Goal: Information Seeking & Learning: Find specific fact

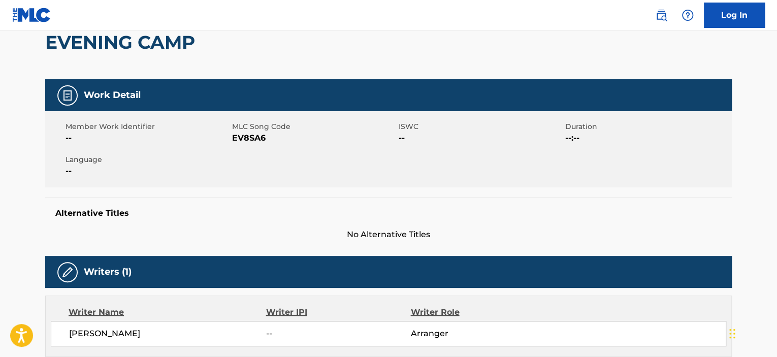
scroll to position [51, 0]
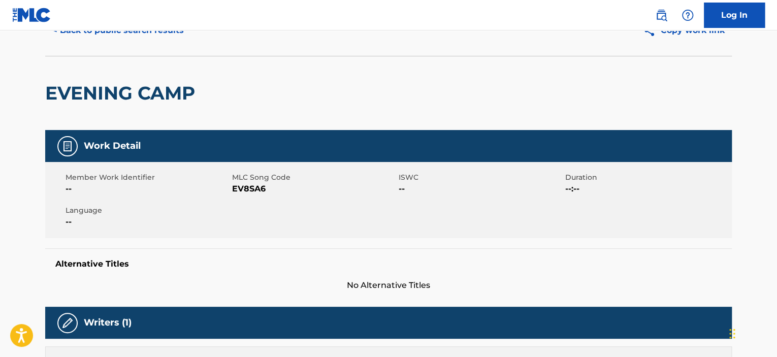
click at [151, 36] on button "< Back to public search results" at bounding box center [118, 30] width 146 height 25
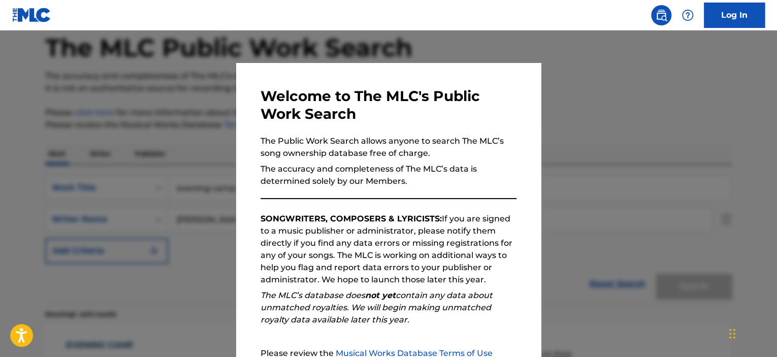
scroll to position [83, 0]
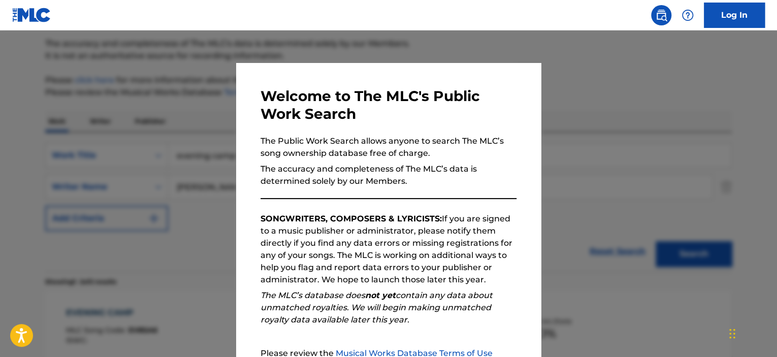
click at [184, 149] on div at bounding box center [388, 208] width 777 height 357
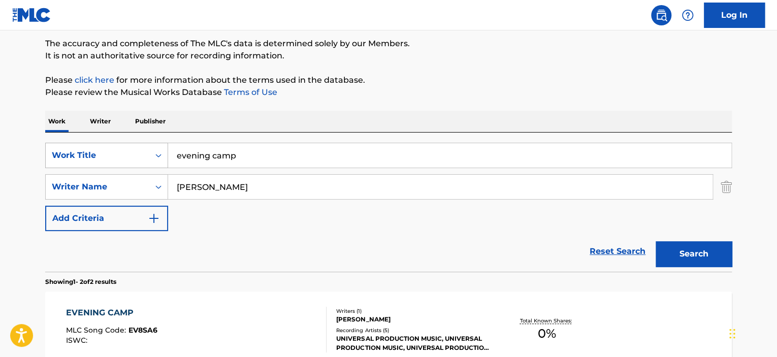
drag, startPoint x: 247, startPoint y: 153, endPoint x: 45, endPoint y: 153, distance: 202.0
click at [46, 153] on div "SearchWithCriteriaff66b2f8-e6a1-4ea9-a928-3eac9dc80f4d Work Title evening camp" at bounding box center [388, 155] width 686 height 25
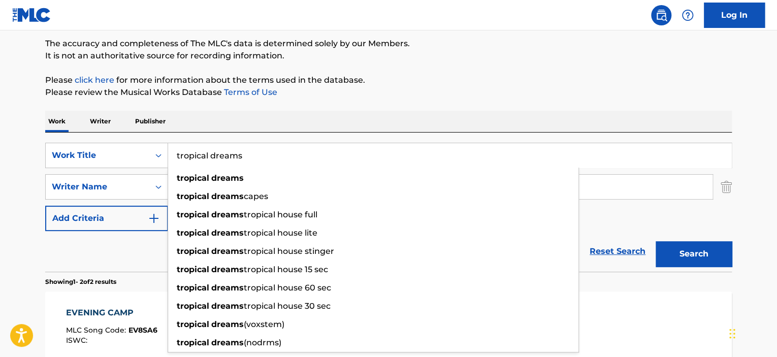
type input "tropical dreams"
click at [655, 241] on button "Search" at bounding box center [693, 253] width 76 height 25
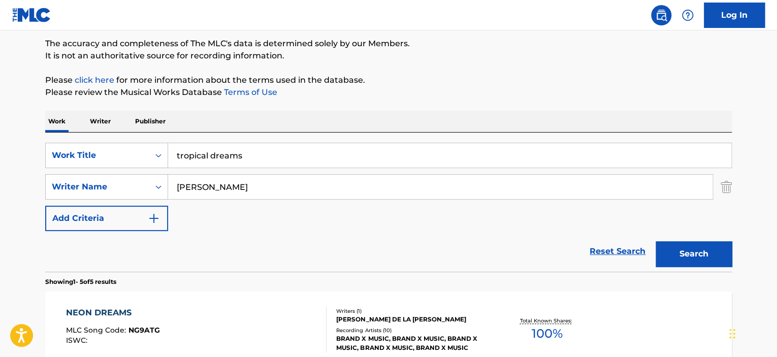
click at [327, 122] on div "Work Writer Publisher" at bounding box center [388, 121] width 686 height 21
drag, startPoint x: 215, startPoint y: 188, endPoint x: 136, endPoint y: 178, distance: 80.3
click at [136, 178] on div "SearchWithCriteriaeeb1ee80-f144-4b2c-a7a0-c0343e893ac1 Writer Name [PERSON_NAME]" at bounding box center [388, 186] width 686 height 25
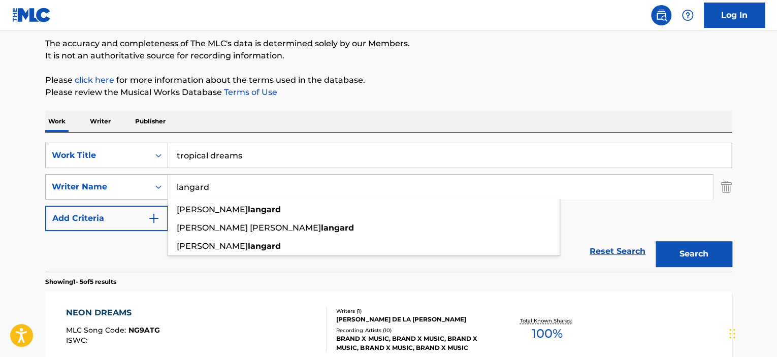
type input "langard"
click at [655, 241] on button "Search" at bounding box center [693, 253] width 76 height 25
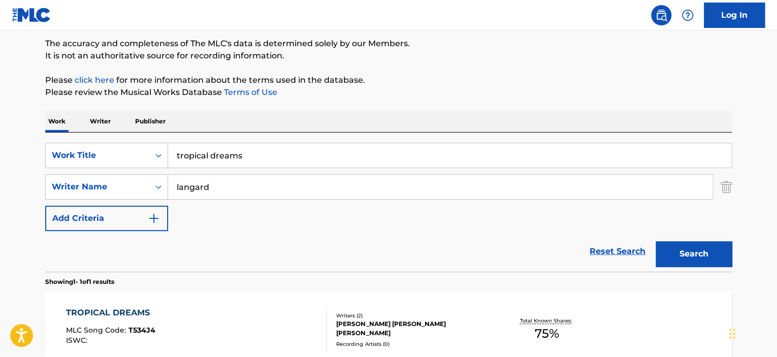
click at [120, 310] on div "TROPICAL DREAMS" at bounding box center [110, 313] width 89 height 12
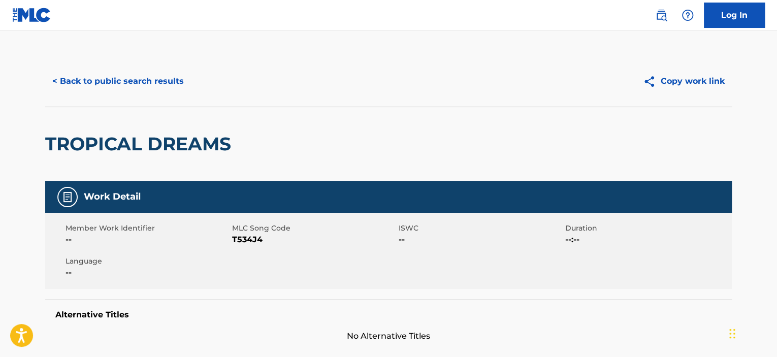
click at [148, 84] on button "< Back to public search results" at bounding box center [118, 81] width 146 height 25
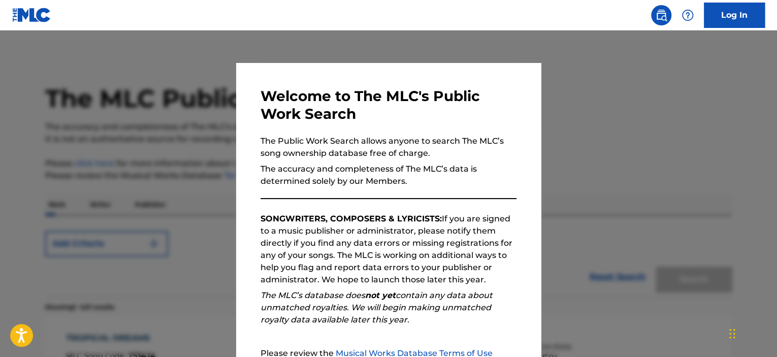
scroll to position [83, 0]
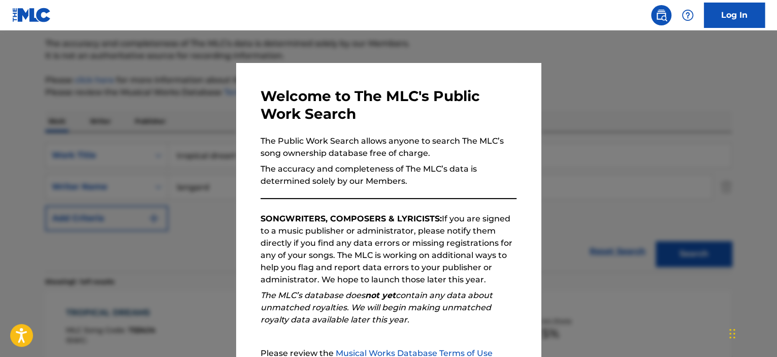
click at [117, 143] on div at bounding box center [388, 208] width 777 height 357
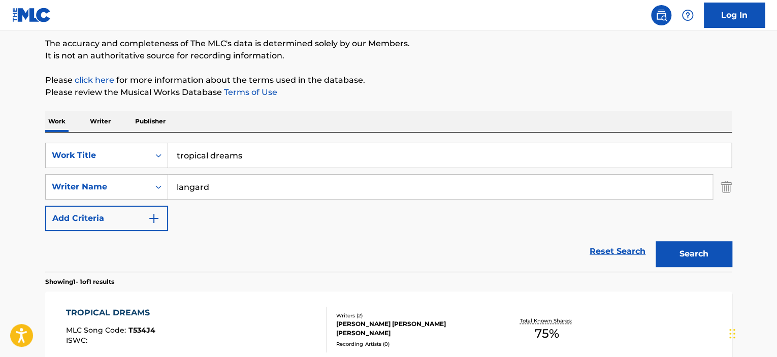
drag, startPoint x: 125, startPoint y: 156, endPoint x: 31, endPoint y: 154, distance: 93.9
click at [40, 156] on div "The MLC Public Work Search The accuracy and completeness of The MLC's data is d…" at bounding box center [388, 194] width 711 height 443
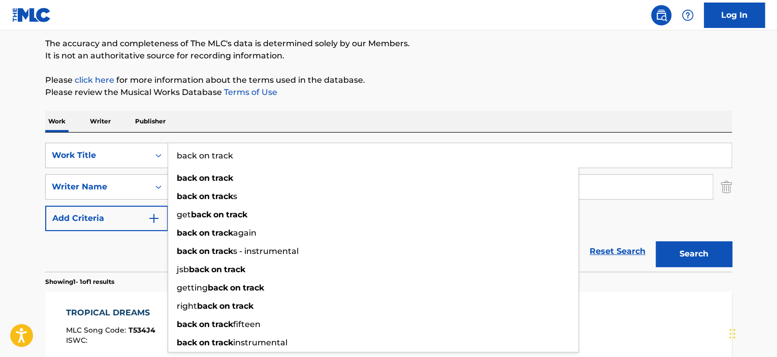
type input "back on track"
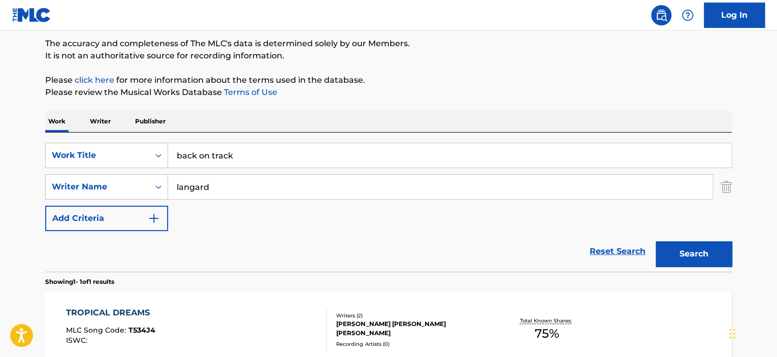
click at [226, 111] on div "Work Writer Publisher" at bounding box center [388, 121] width 686 height 21
drag, startPoint x: 225, startPoint y: 180, endPoint x: 87, endPoint y: 197, distance: 138.6
click at [88, 197] on div "SearchWithCriteriaeeb1ee80-f144-4b2c-a7a0-c0343e893ac1 Writer Name [PERSON_NAME]" at bounding box center [388, 186] width 686 height 25
click at [696, 249] on button "Search" at bounding box center [693, 253] width 76 height 25
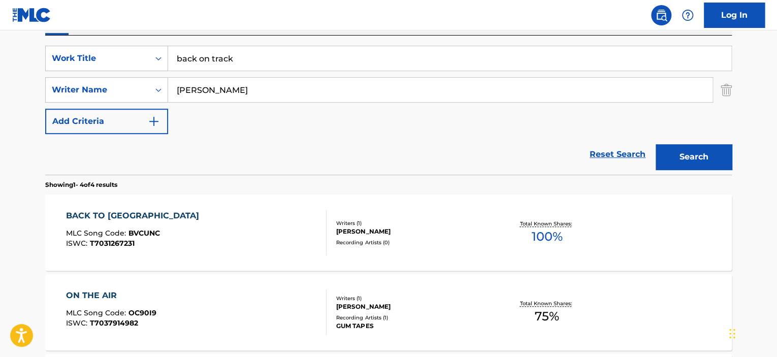
scroll to position [129, 0]
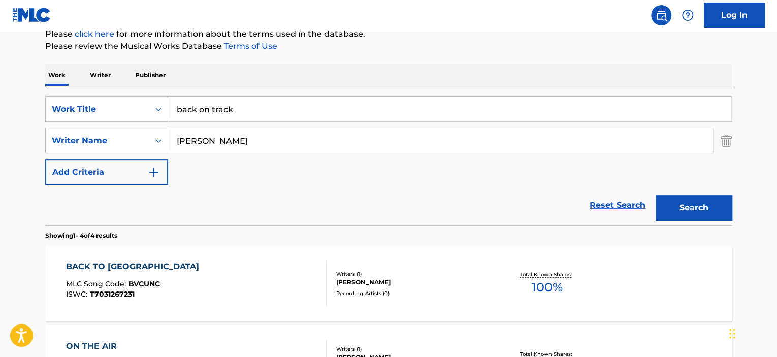
drag, startPoint x: 195, startPoint y: 142, endPoint x: 59, endPoint y: 164, distance: 137.9
click at [73, 166] on div "SearchWithCriteriaff66b2f8-e6a1-4ea9-a928-3eac9dc80f4d Work Title back on track…" at bounding box center [388, 140] width 686 height 88
type input "[PERSON_NAME]"
click at [655, 195] on button "Search" at bounding box center [693, 207] width 76 height 25
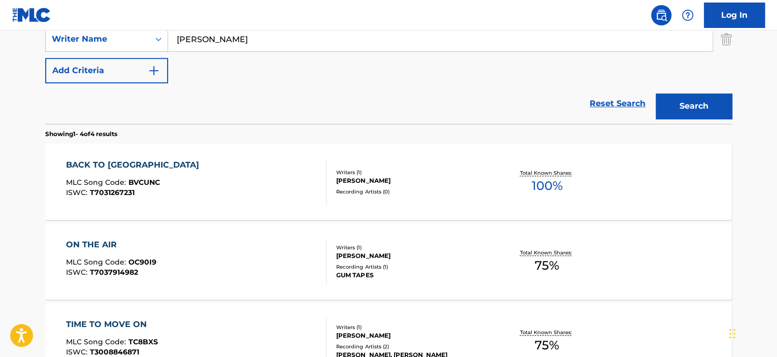
click at [127, 160] on div "BACK TO [GEOGRAPHIC_DATA]" at bounding box center [135, 165] width 138 height 12
